Goal: Task Accomplishment & Management: Manage account settings

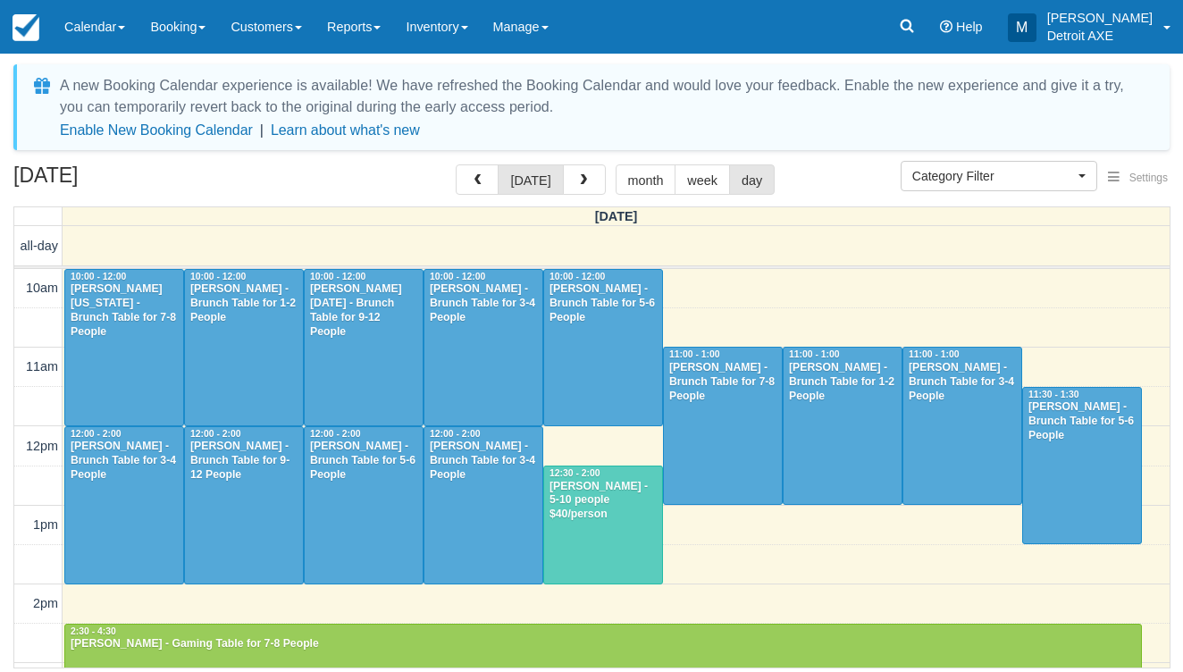
select select
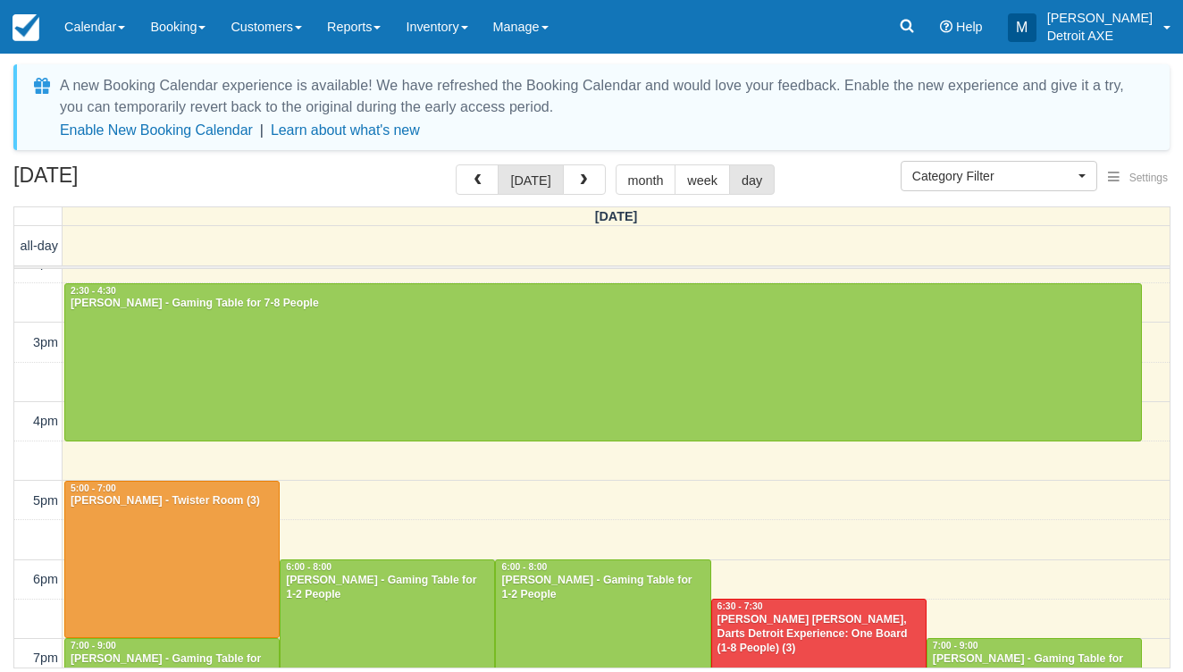
scroll to position [348, 0]
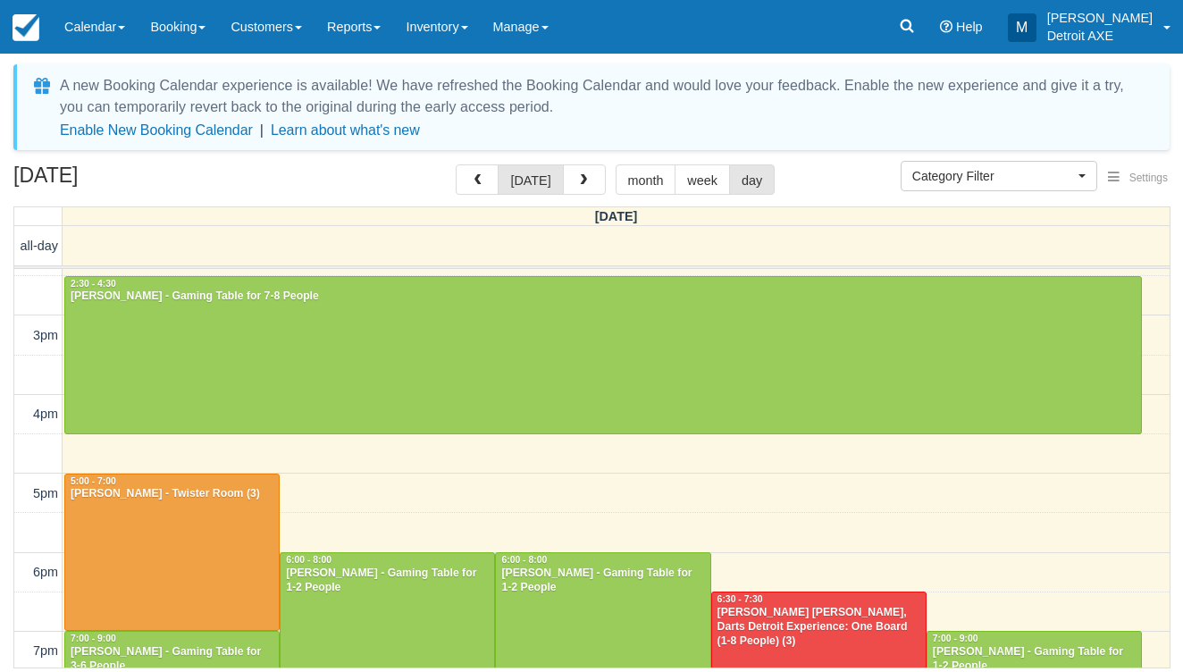
click at [216, 533] on div at bounding box center [172, 552] width 214 height 156
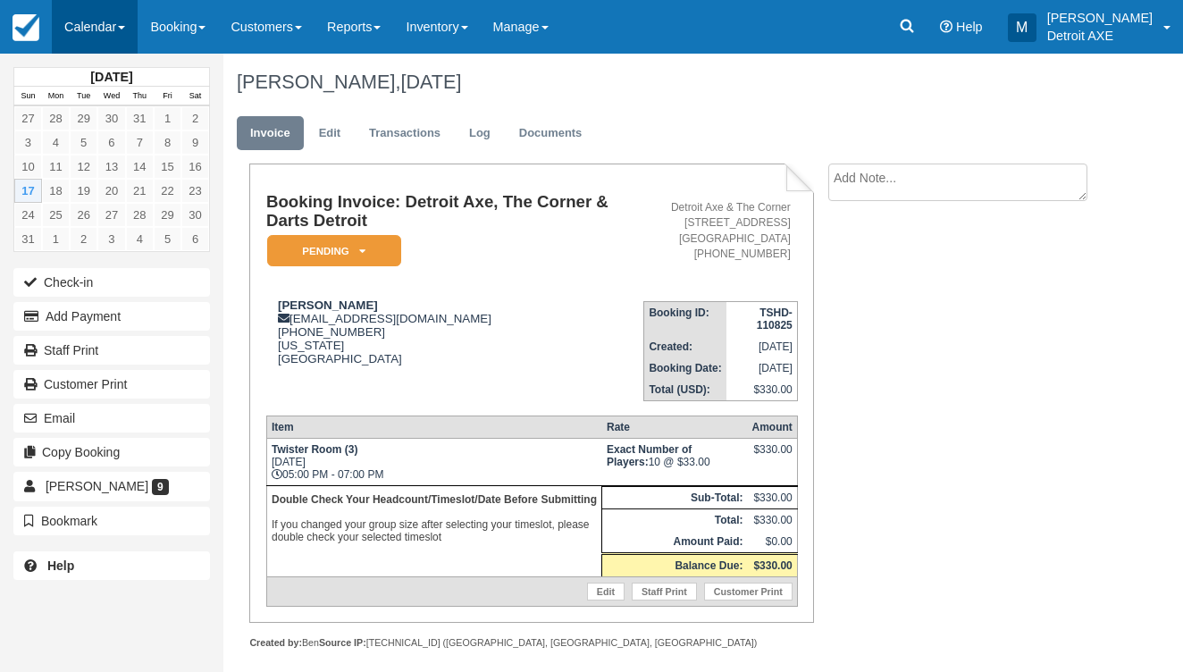
click at [133, 29] on link "Calendar" at bounding box center [95, 27] width 86 height 54
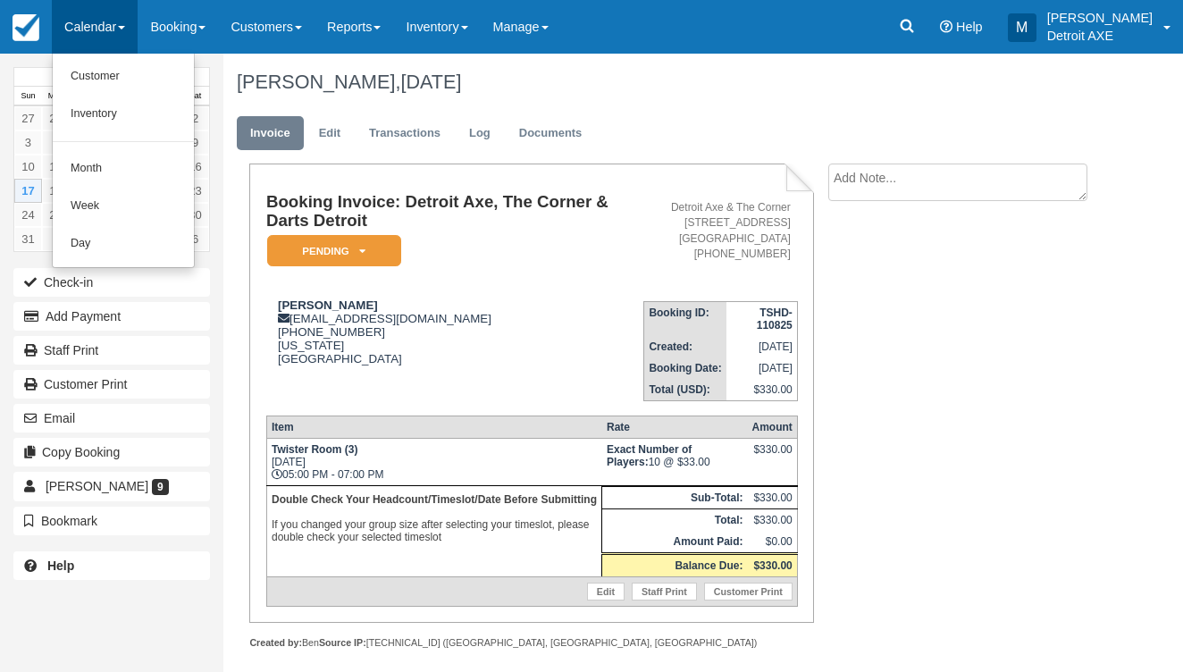
click at [310, 256] on em "Pending" at bounding box center [334, 250] width 134 height 31
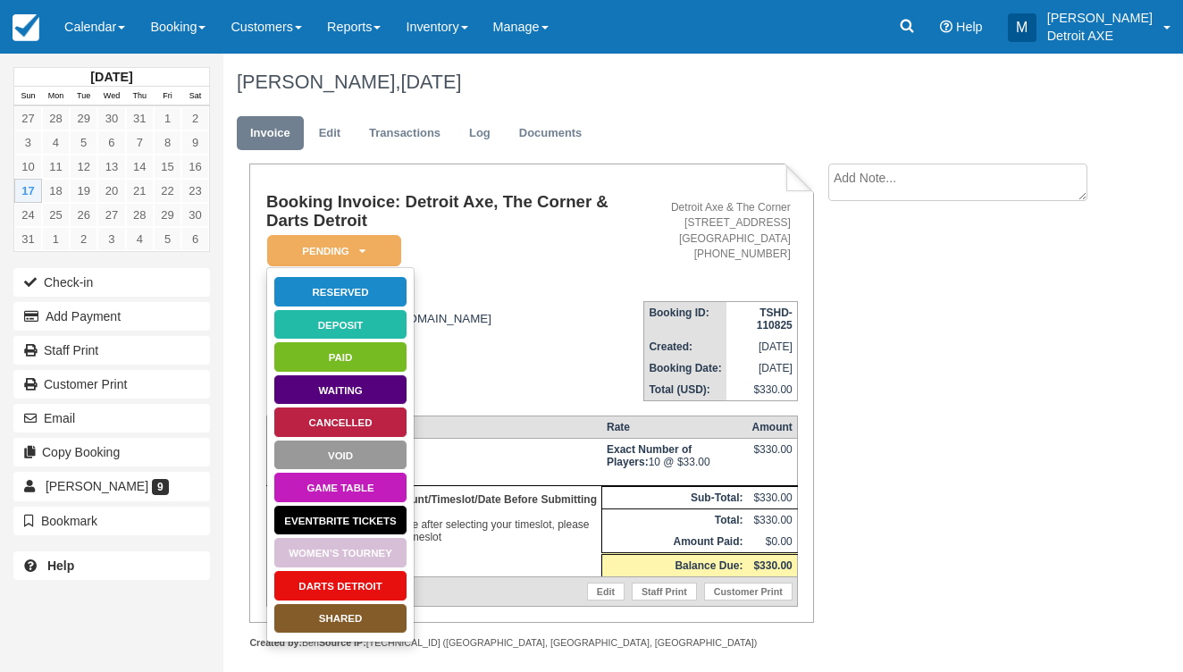
click at [314, 292] on link "Reserved" at bounding box center [340, 291] width 134 height 31
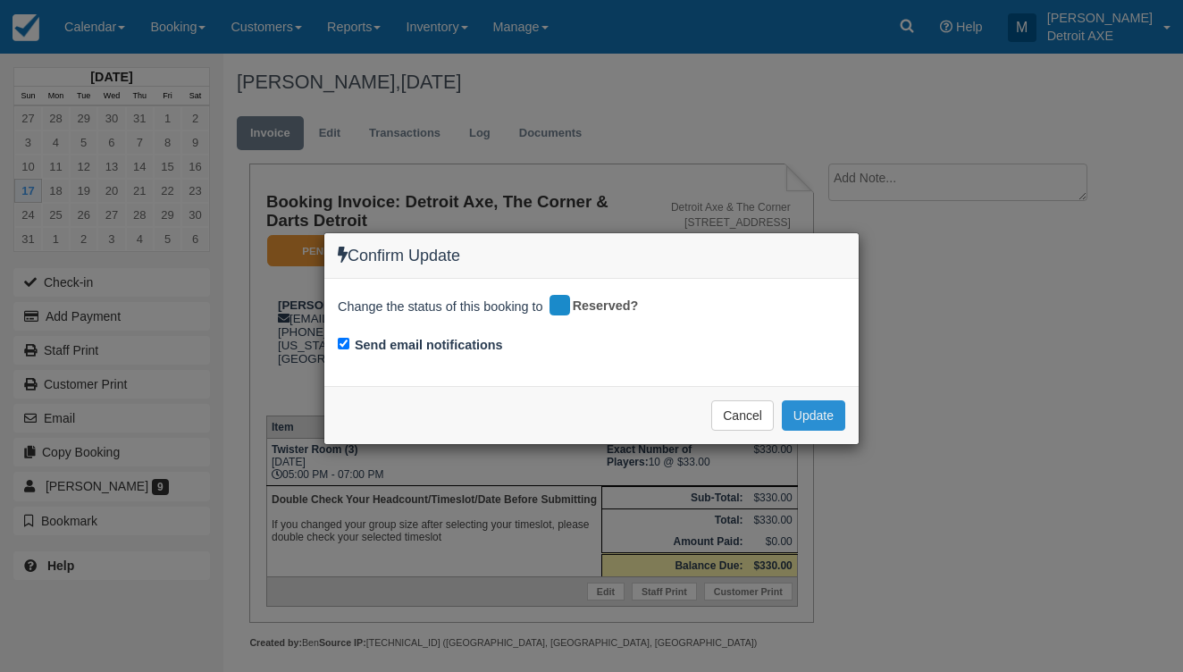
click at [830, 421] on button "Update" at bounding box center [813, 415] width 63 height 30
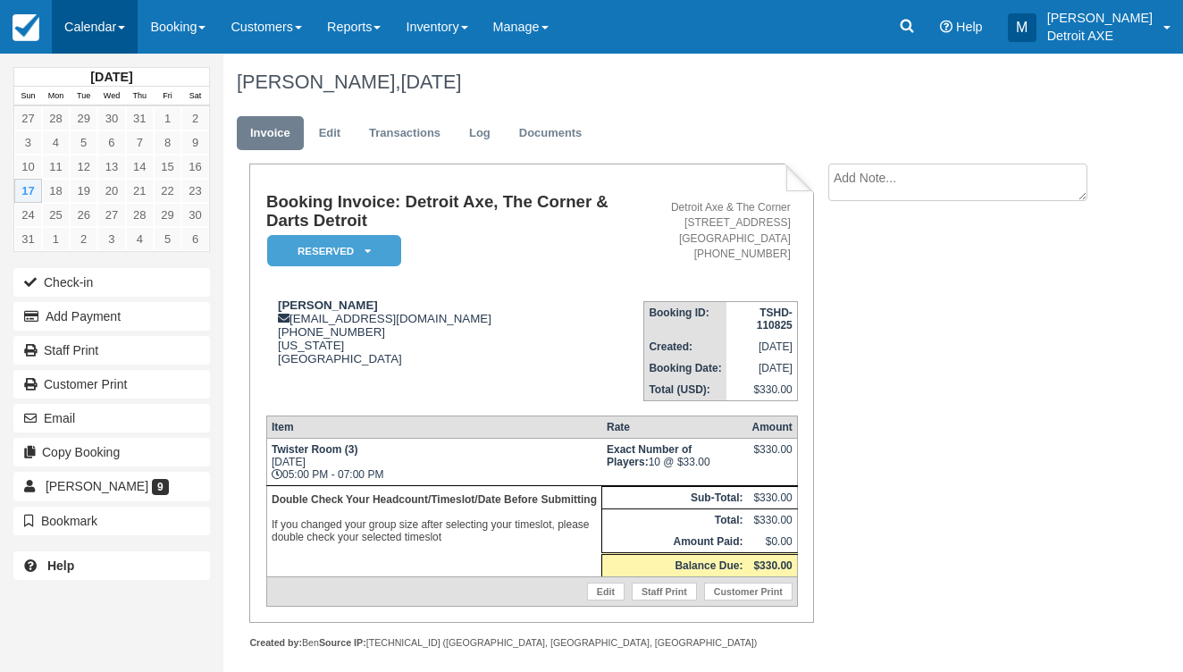
click at [113, 37] on link "Calendar" at bounding box center [95, 27] width 86 height 54
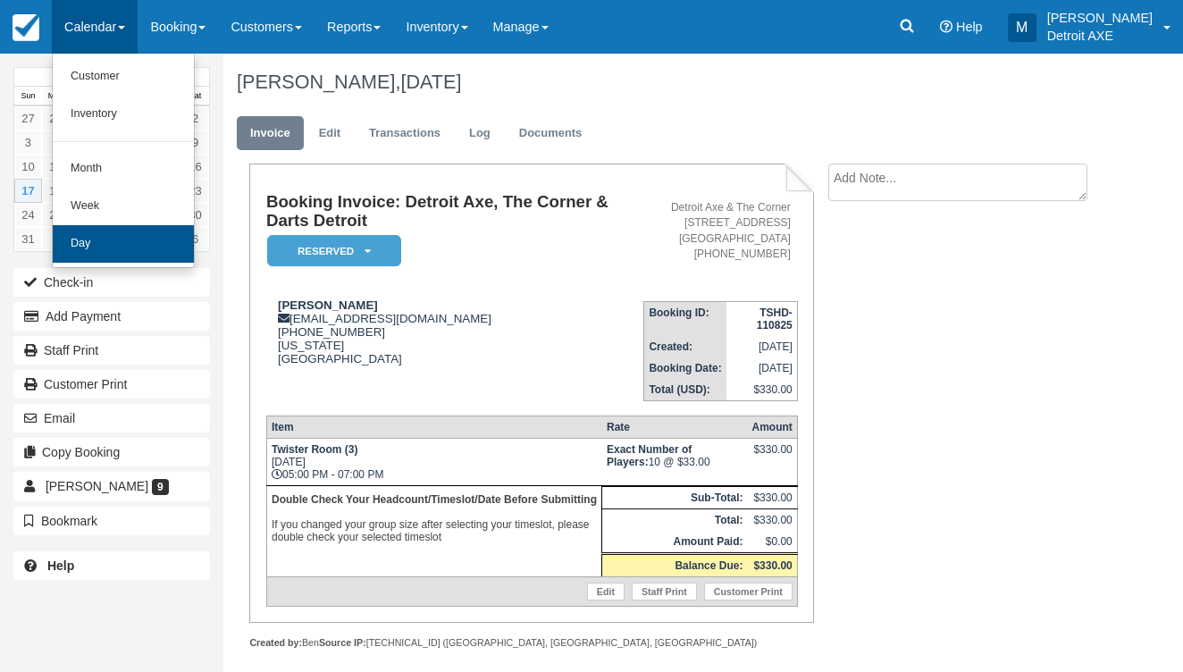
click at [130, 232] on link "Day" at bounding box center [123, 244] width 141 height 38
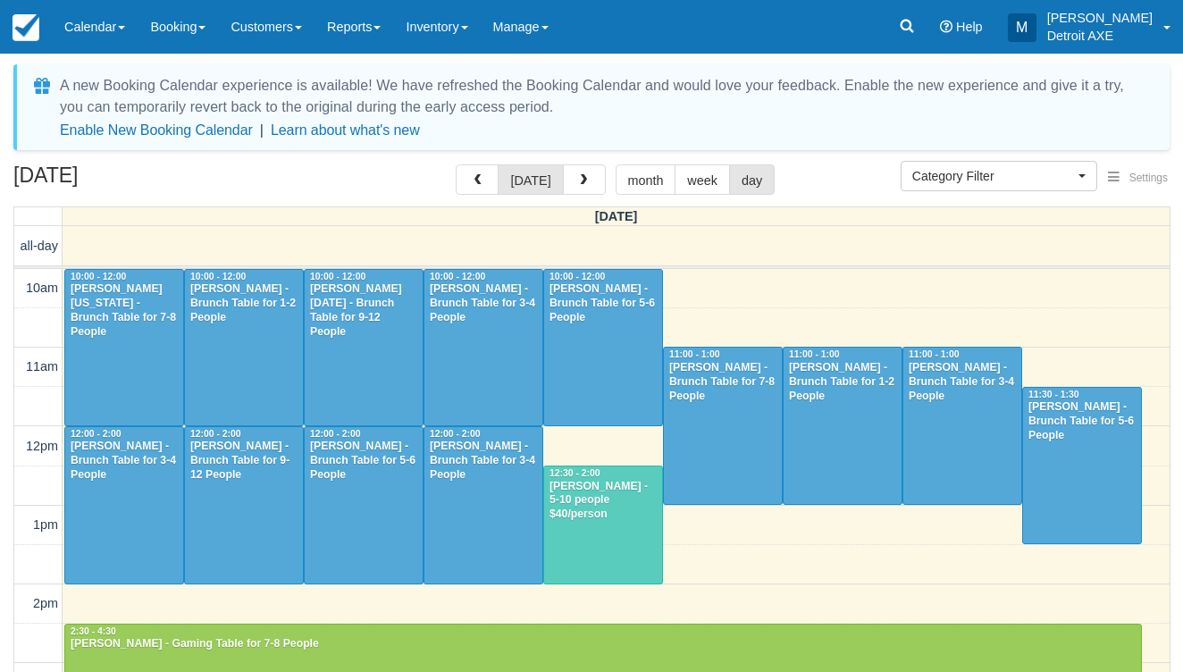
select select
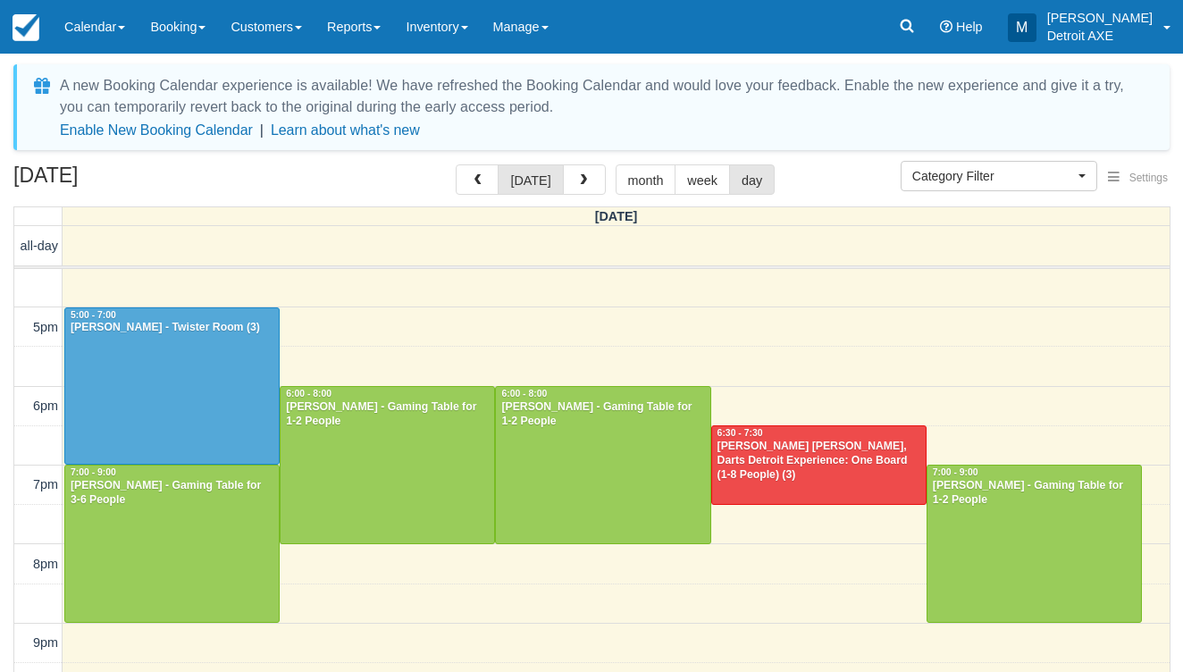
scroll to position [528, 0]
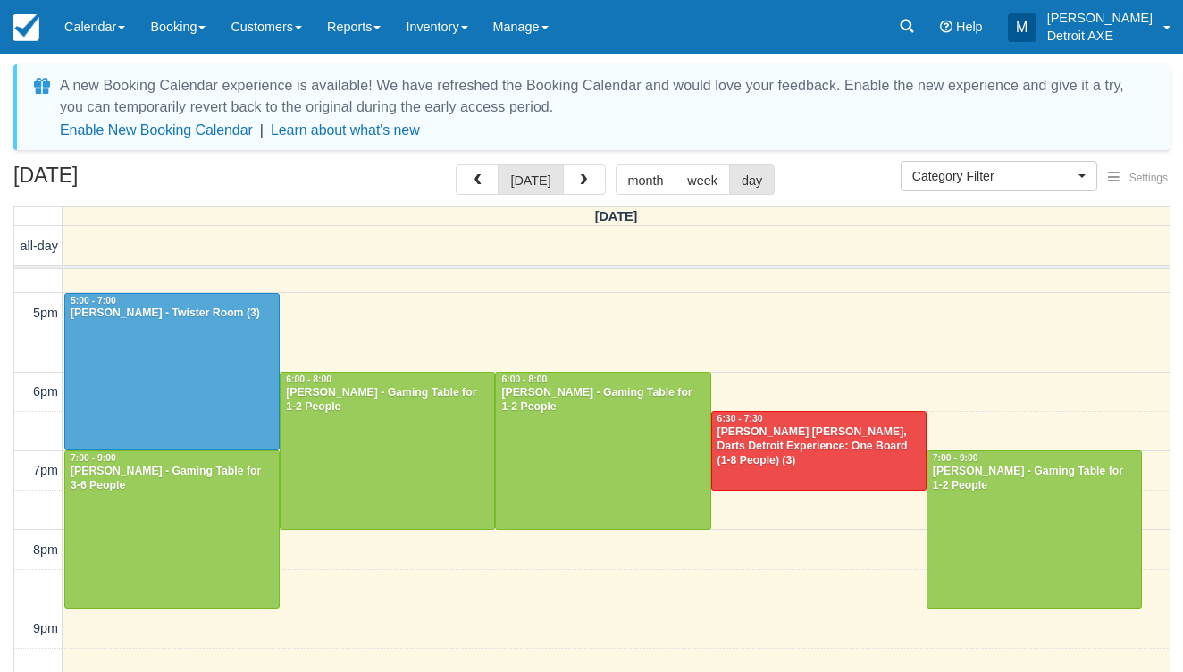
click at [427, 459] on div at bounding box center [388, 451] width 214 height 156
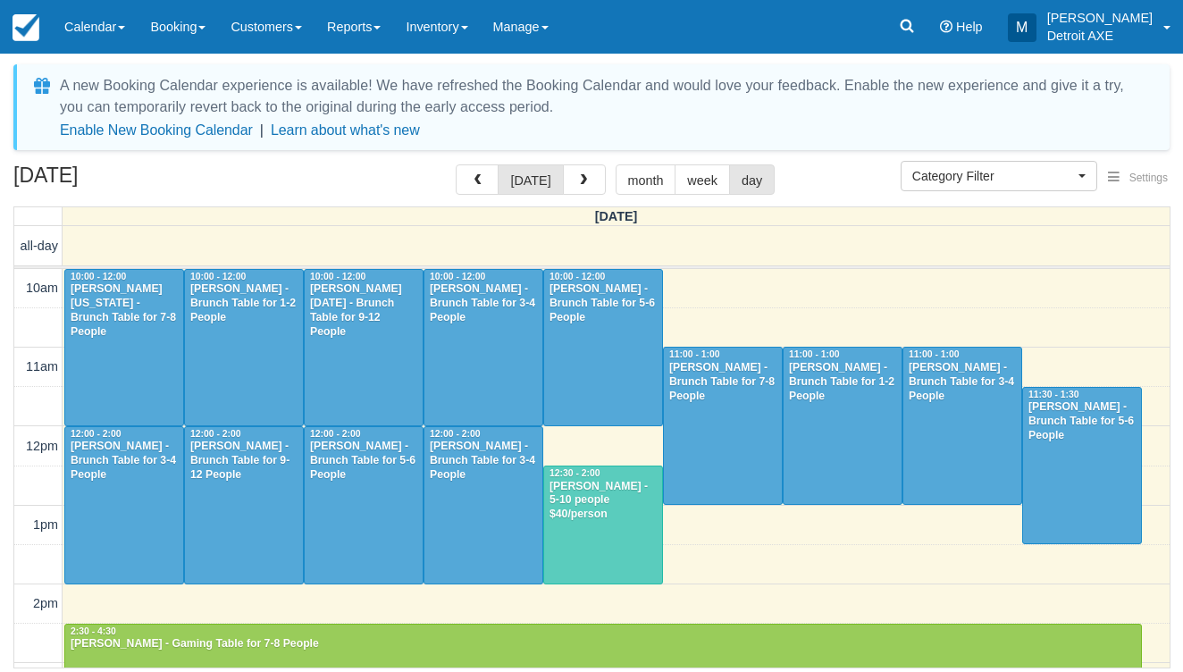
select select
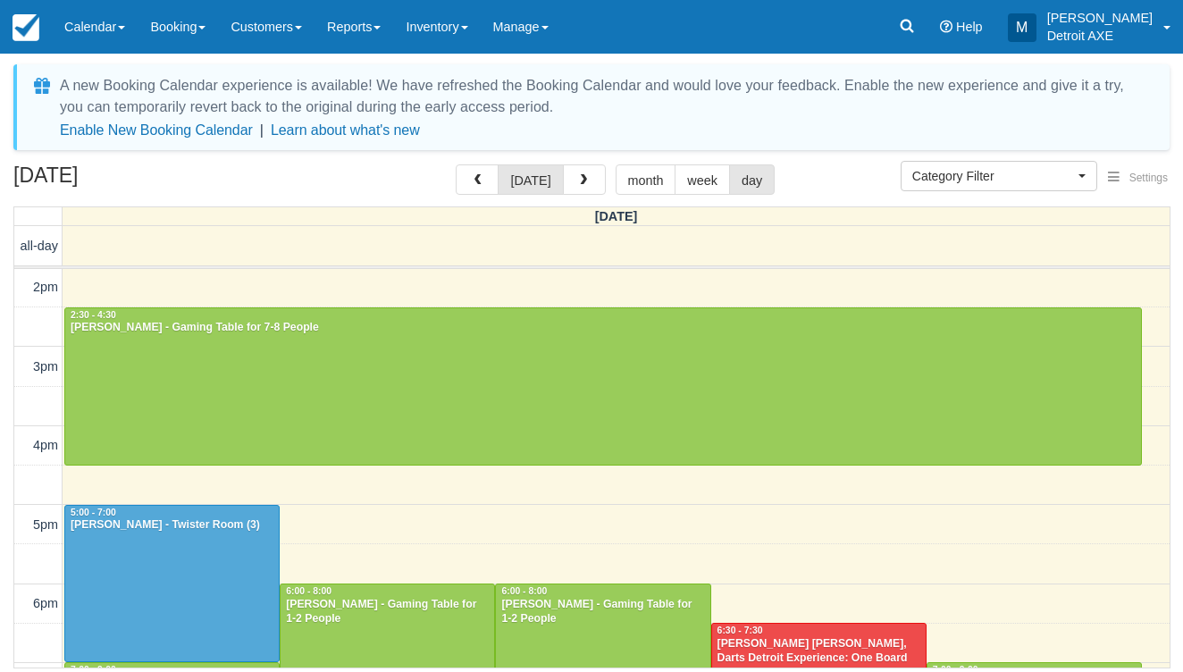
click at [558, 608] on div "Nick ernestine - Gaming Table for 1-2 People" at bounding box center [602, 612] width 205 height 29
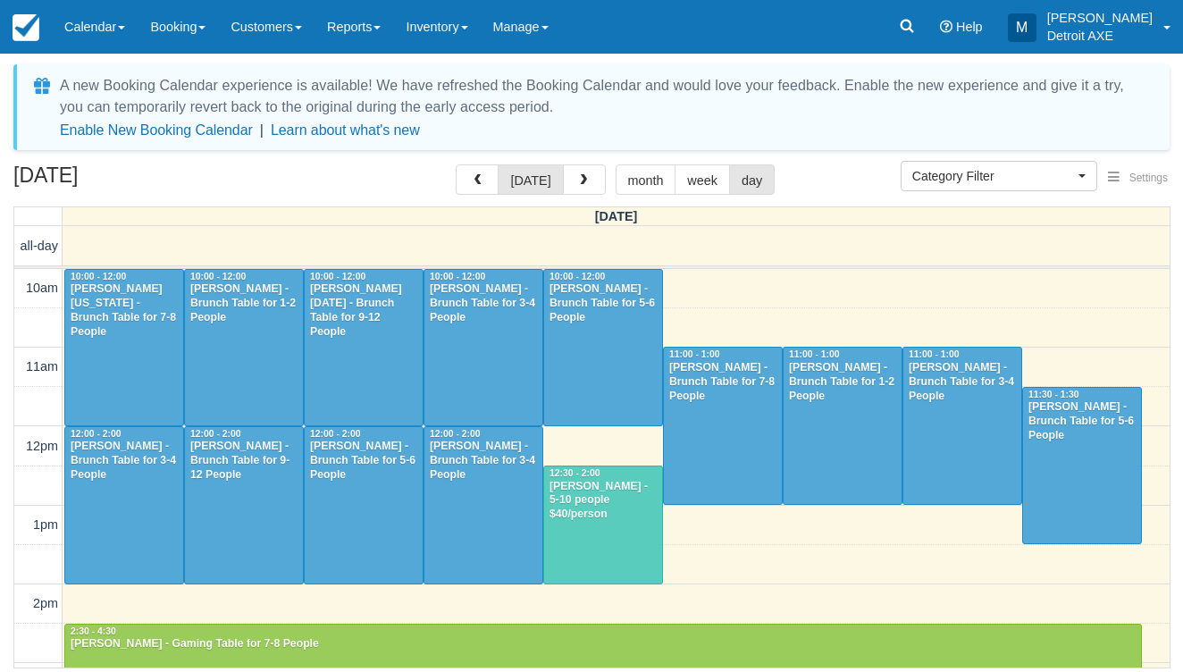
select select
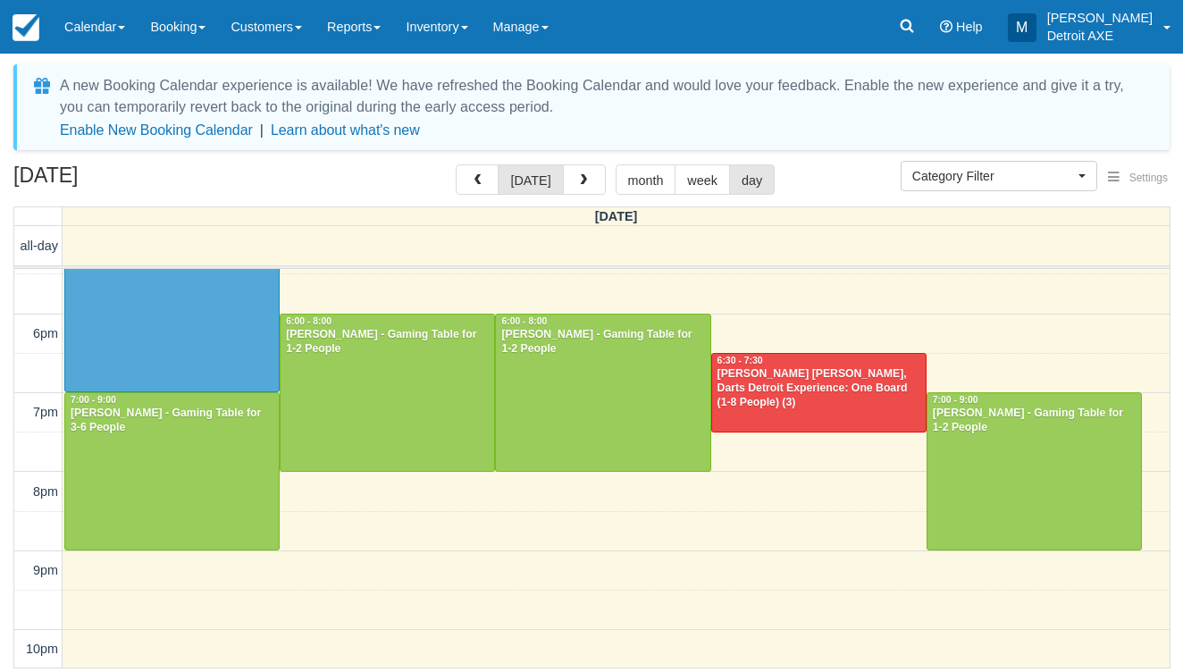
scroll to position [650, 0]
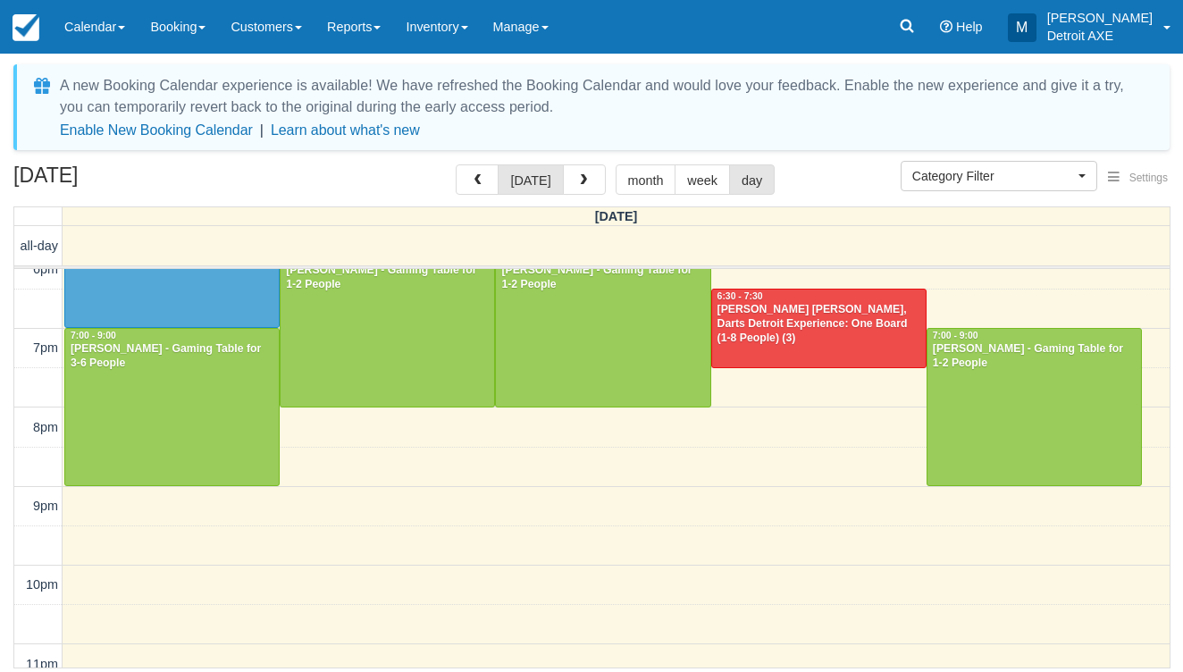
click at [980, 383] on div at bounding box center [1034, 407] width 214 height 156
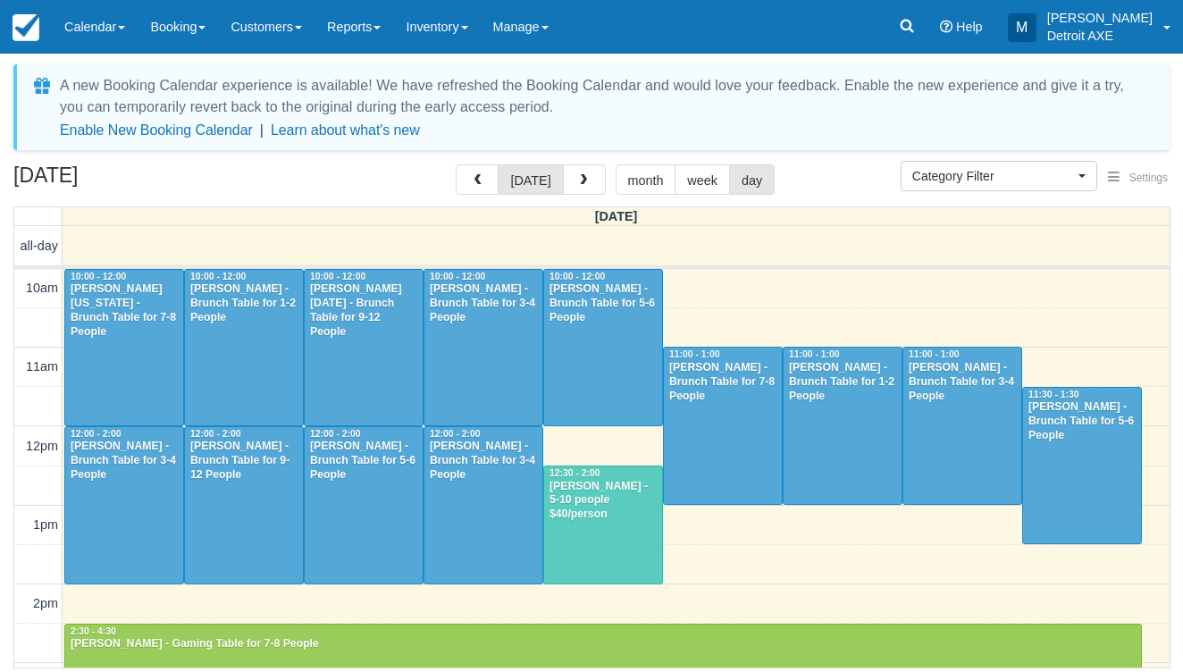
select select
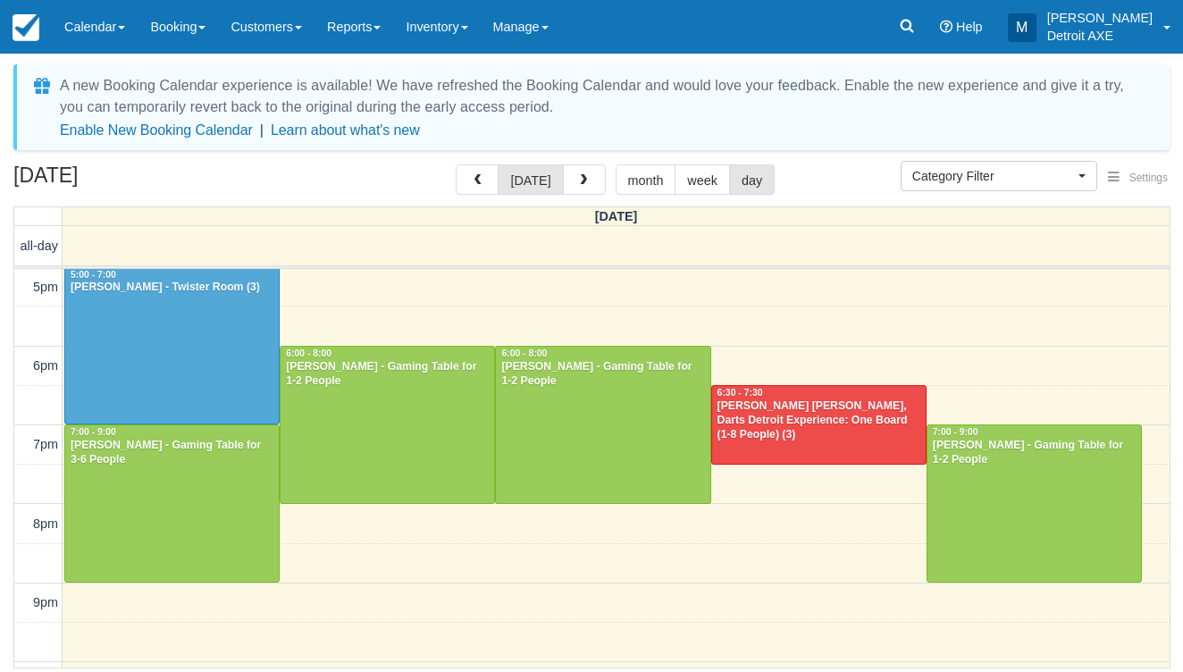
scroll to position [555, 0]
click at [211, 484] on div at bounding box center [172, 502] width 214 height 156
